Goal: Transaction & Acquisition: Obtain resource

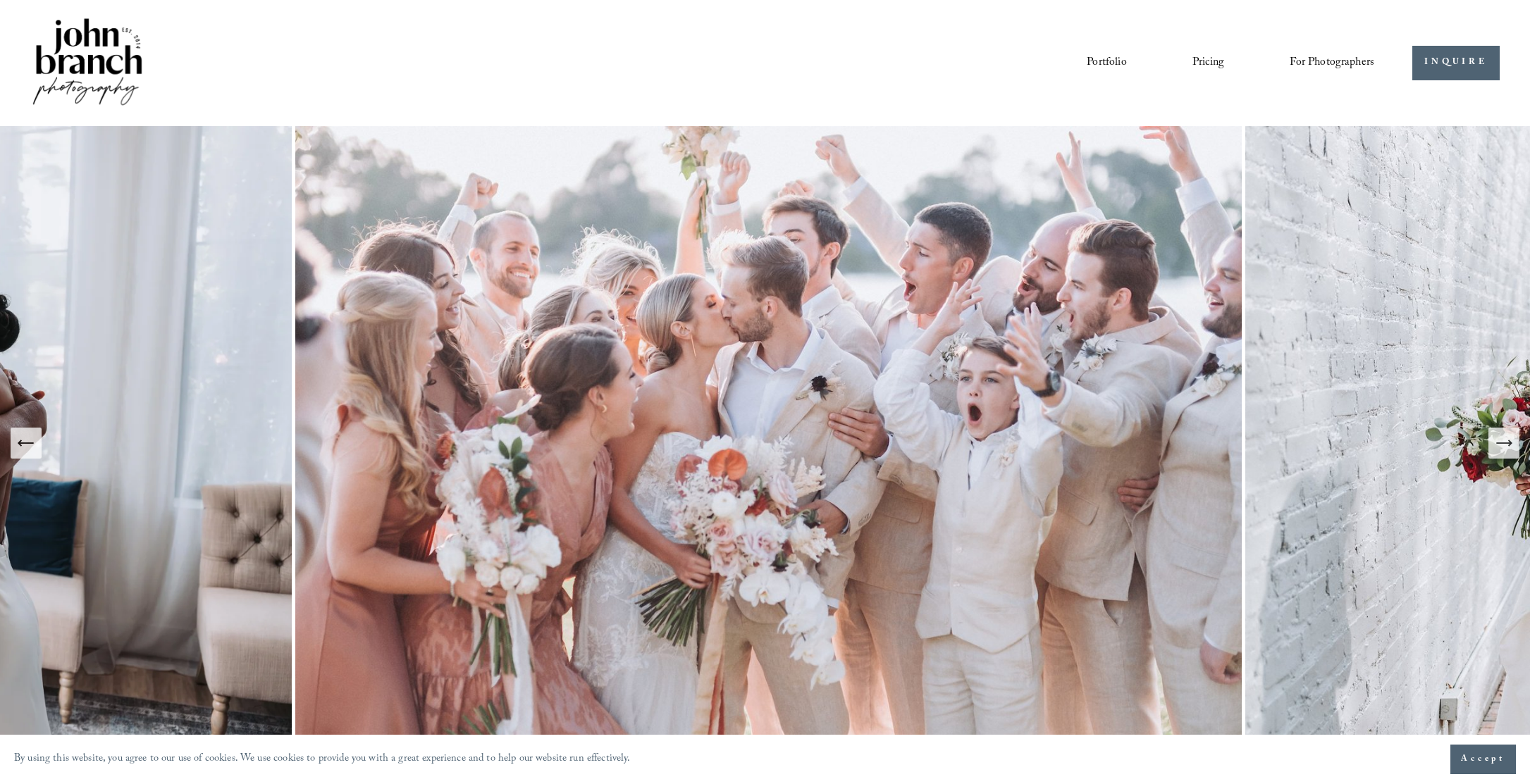
click at [1200, 60] on link "Pricing" at bounding box center [1209, 62] width 32 height 24
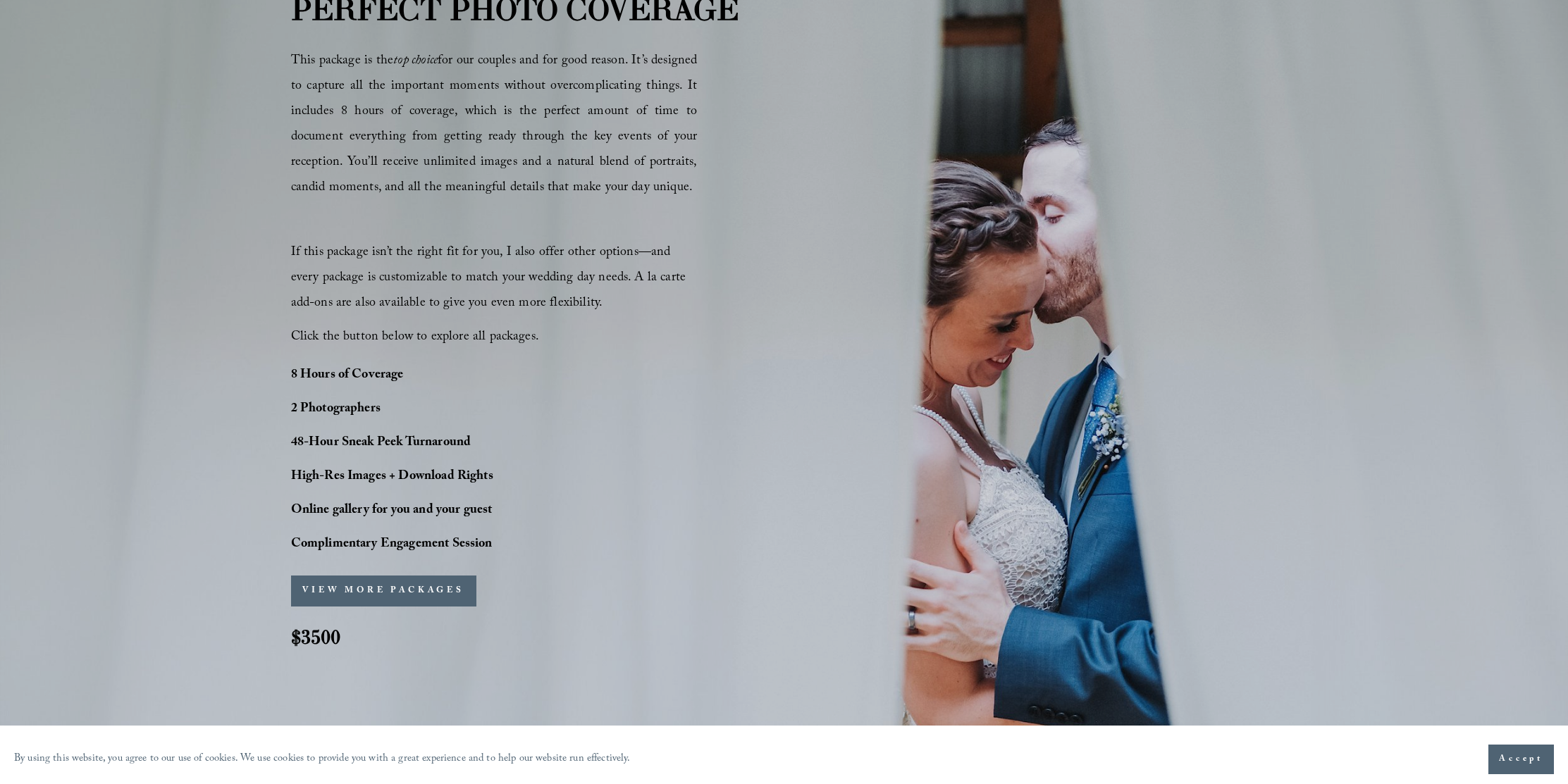
scroll to position [970, 0]
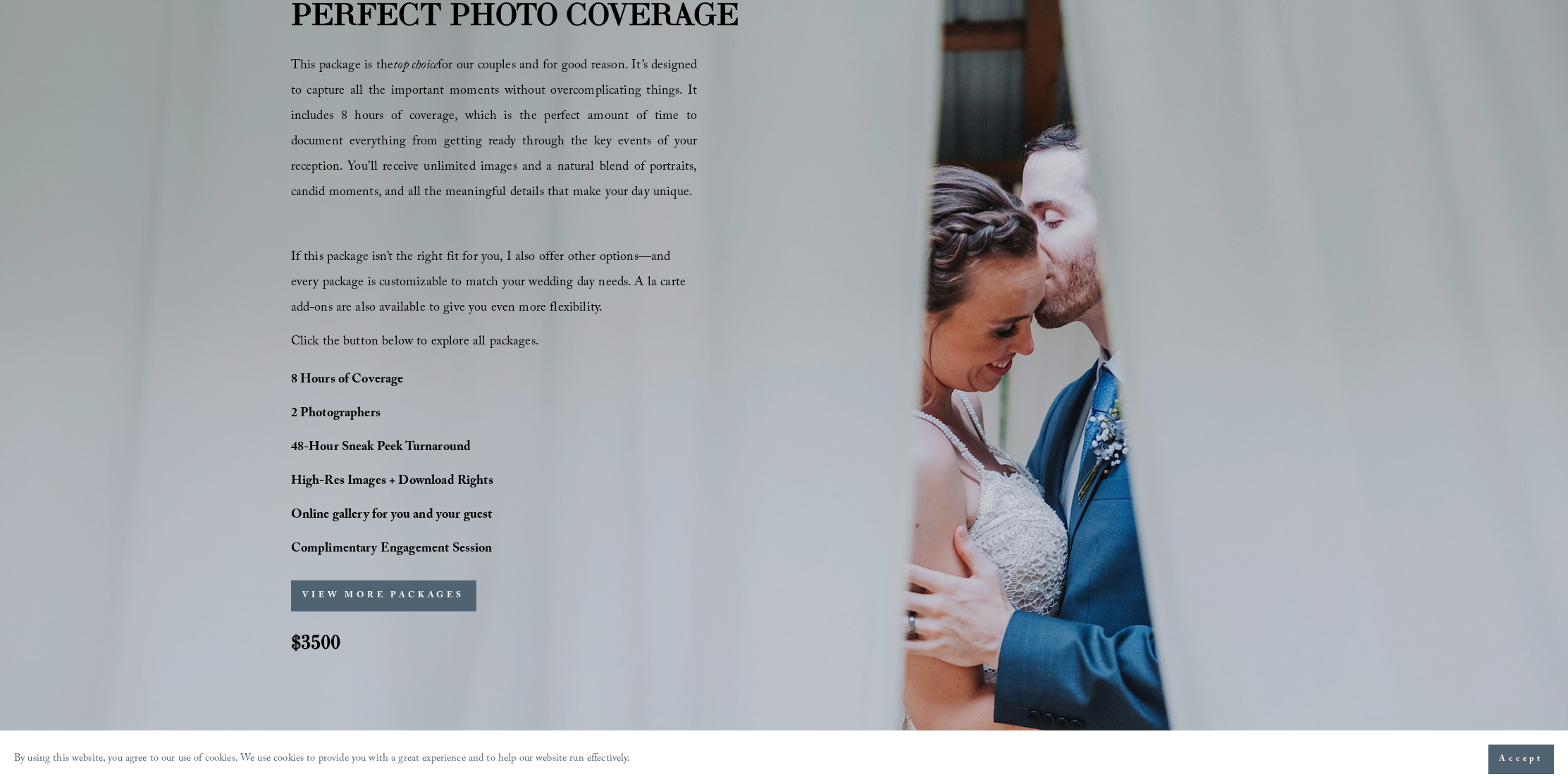
click at [346, 589] on button "VIEW MORE PACKAGES" at bounding box center [383, 596] width 186 height 31
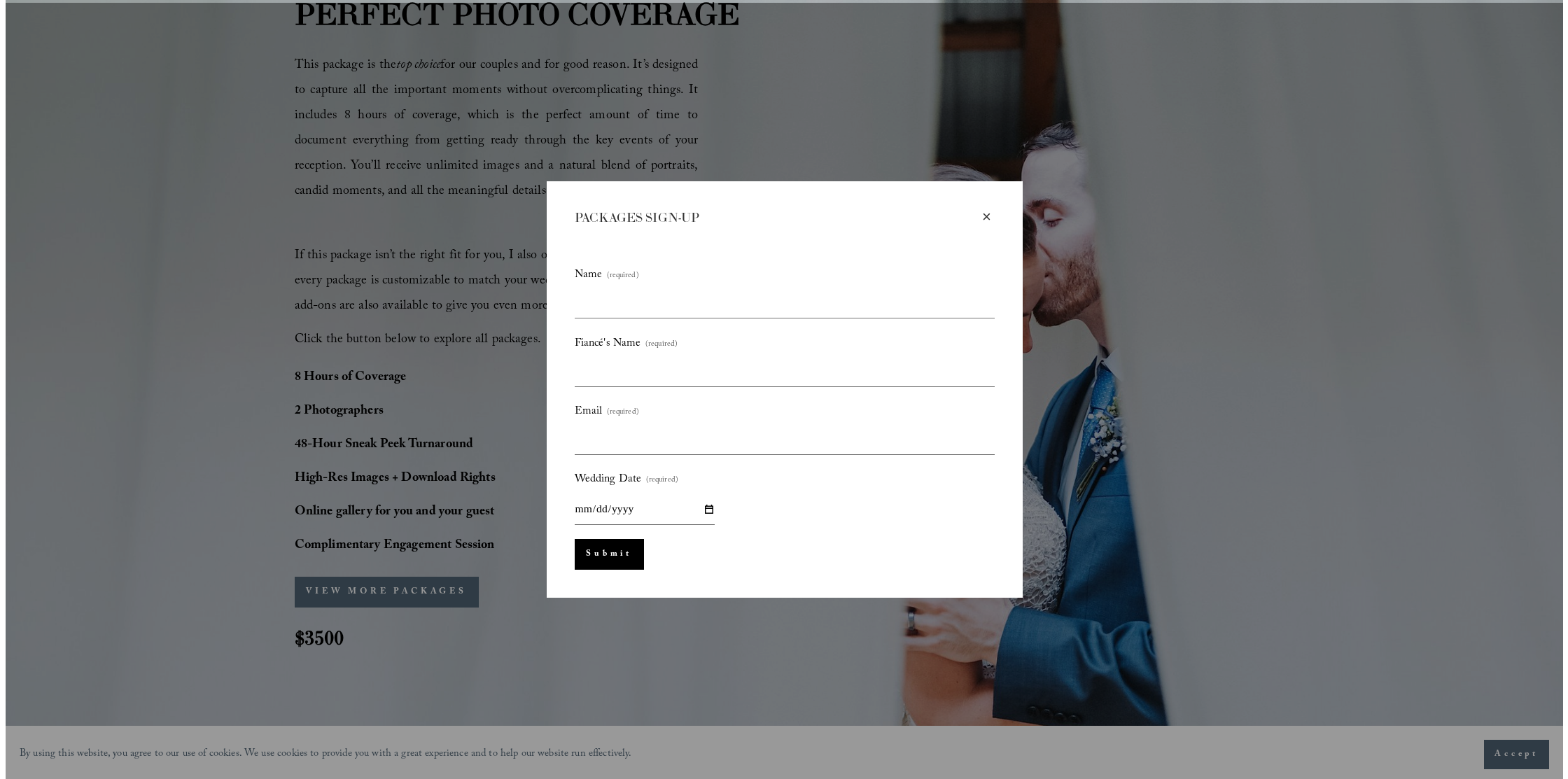
scroll to position [966, 0]
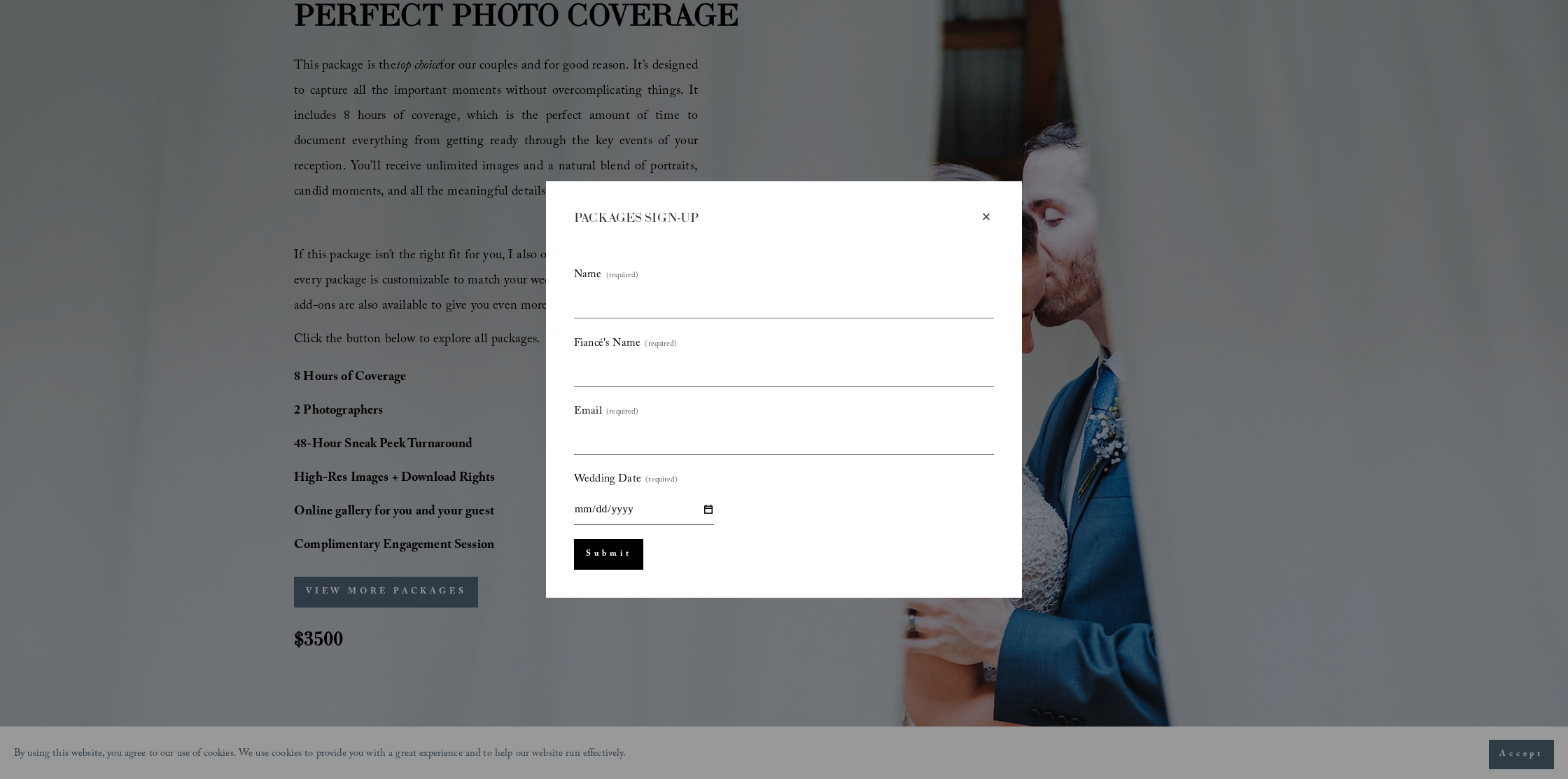
click at [986, 215] on div "×" at bounding box center [986, 217] width 15 height 15
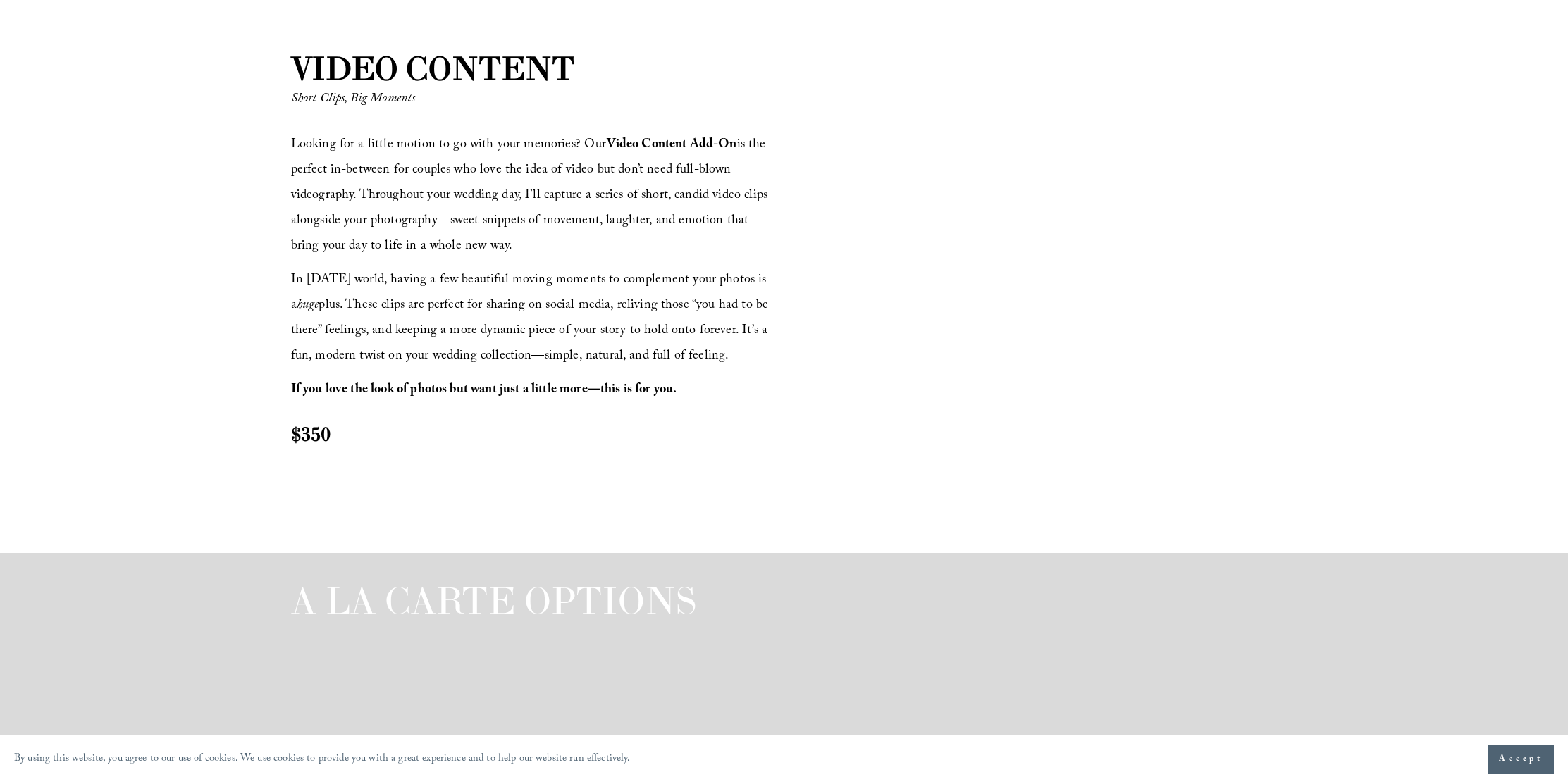
scroll to position [1721, 0]
